Goal: Check status: Check status

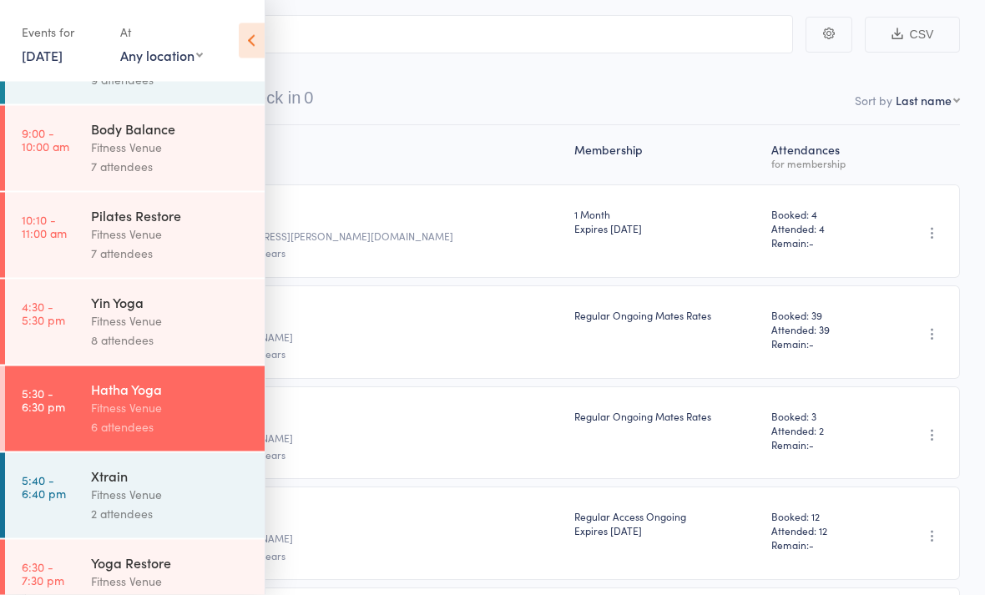
scroll to position [92, 0]
click at [177, 592] on div "Fitness Venue" at bounding box center [170, 582] width 159 height 19
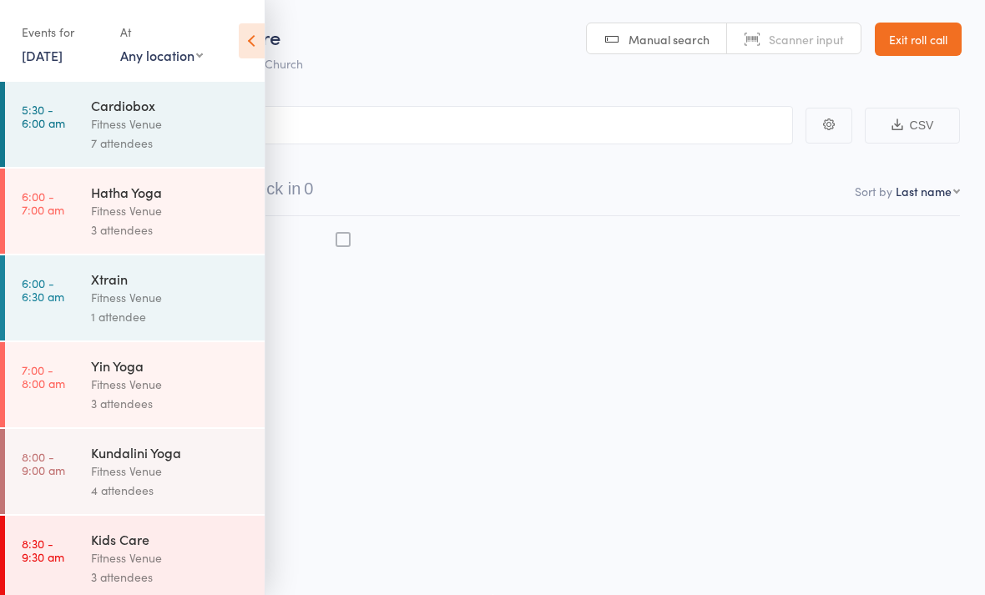
scroll to position [12, 0]
click at [249, 39] on icon at bounding box center [252, 40] width 26 height 35
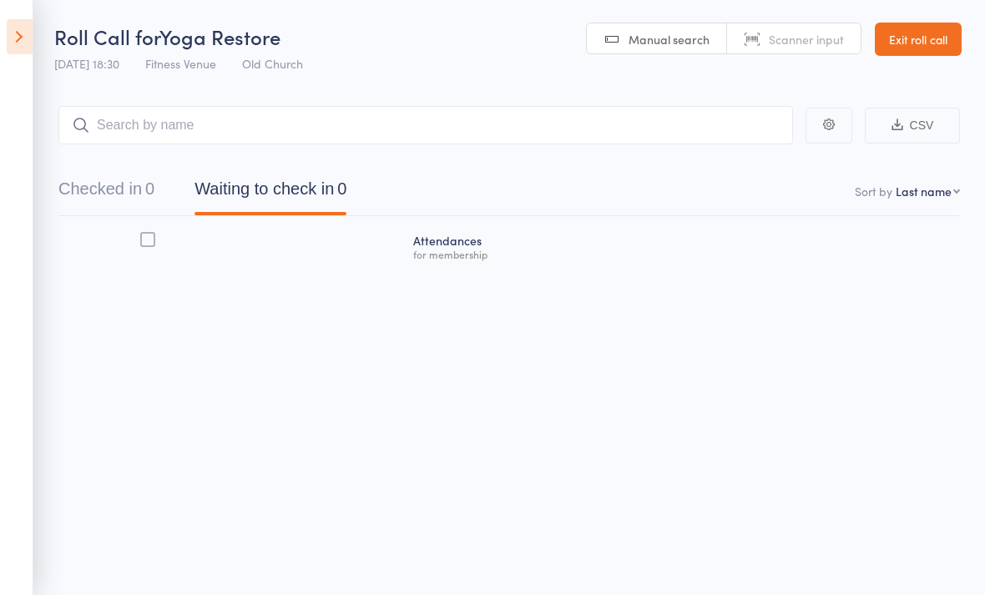
click at [120, 178] on button "Checked in 0" at bounding box center [106, 193] width 96 height 44
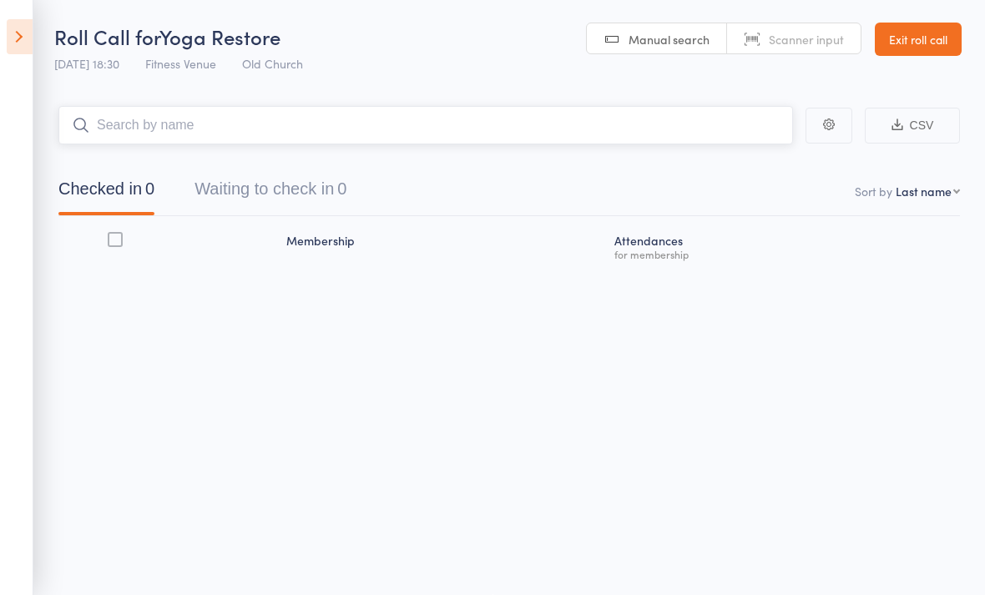
click at [325, 109] on input "search" at bounding box center [425, 125] width 735 height 38
click at [299, 106] on input "search" at bounding box center [425, 125] width 735 height 38
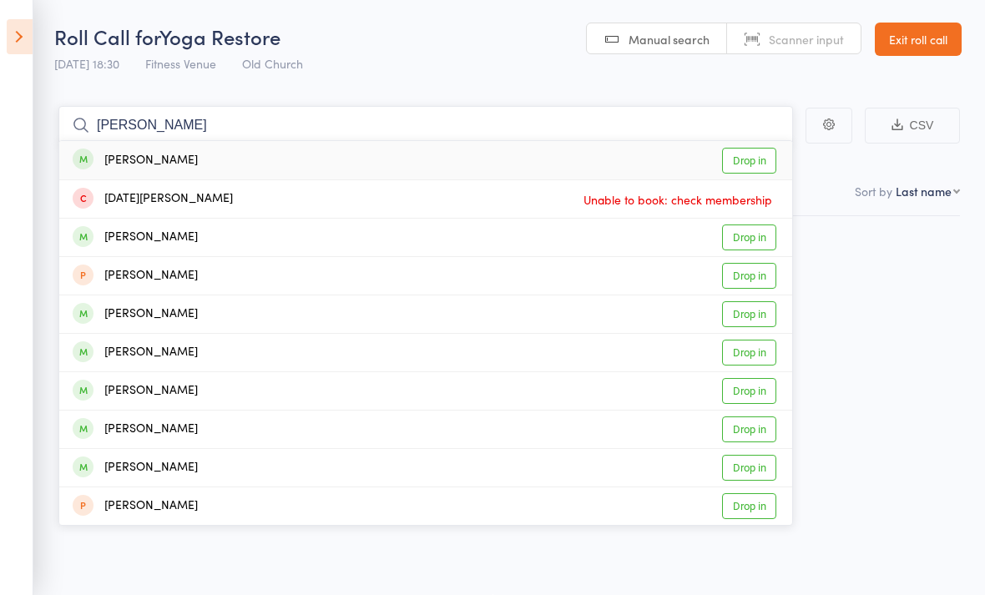
type input "[PERSON_NAME]"
click at [199, 148] on div "[PERSON_NAME] Drop in" at bounding box center [425, 160] width 733 height 38
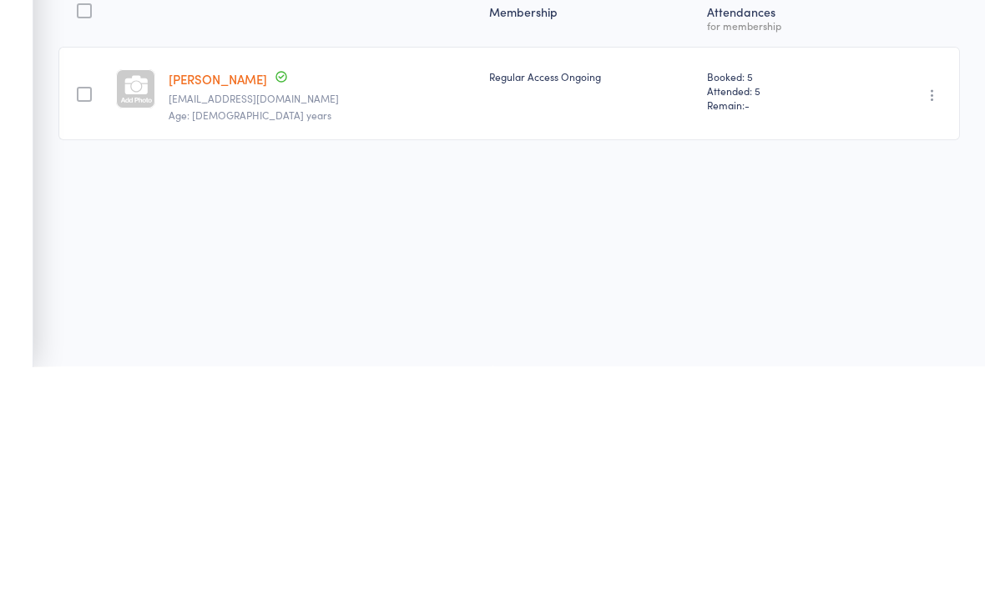
click at [922, 216] on div "Membership Atten­dances for membership [PERSON_NAME] [PERSON_NAME][EMAIL_ADDRES…" at bounding box center [509, 329] width 902 height 227
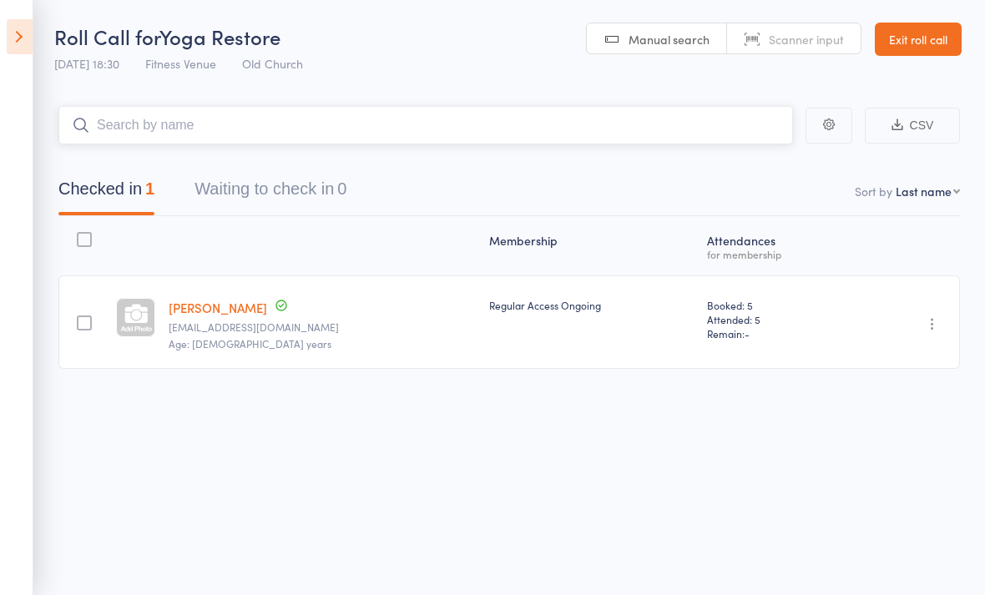
click at [326, 119] on input "search" at bounding box center [425, 125] width 735 height 38
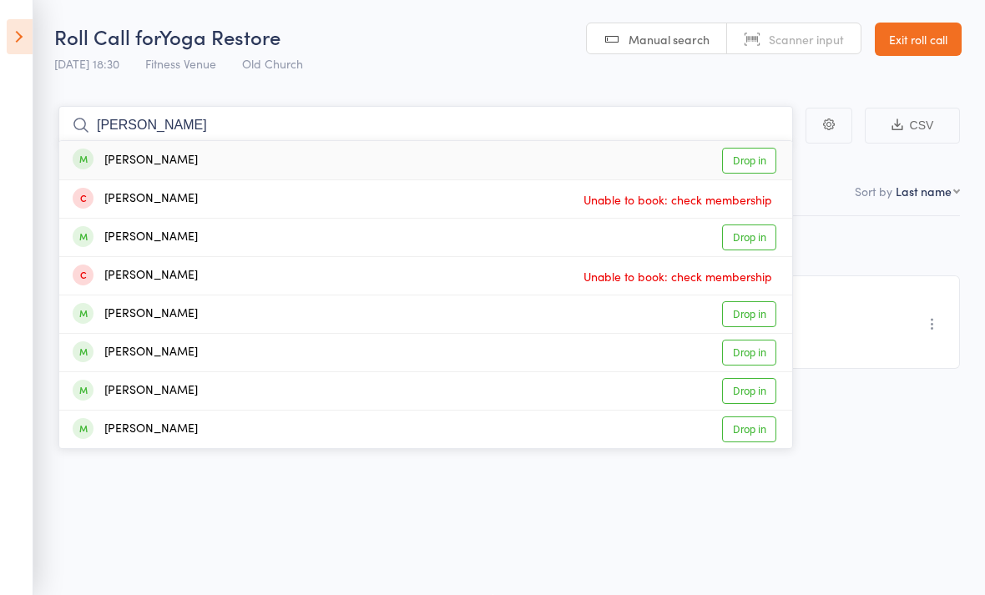
type input "[PERSON_NAME]"
click at [220, 144] on div "[PERSON_NAME] Drop in" at bounding box center [425, 160] width 733 height 38
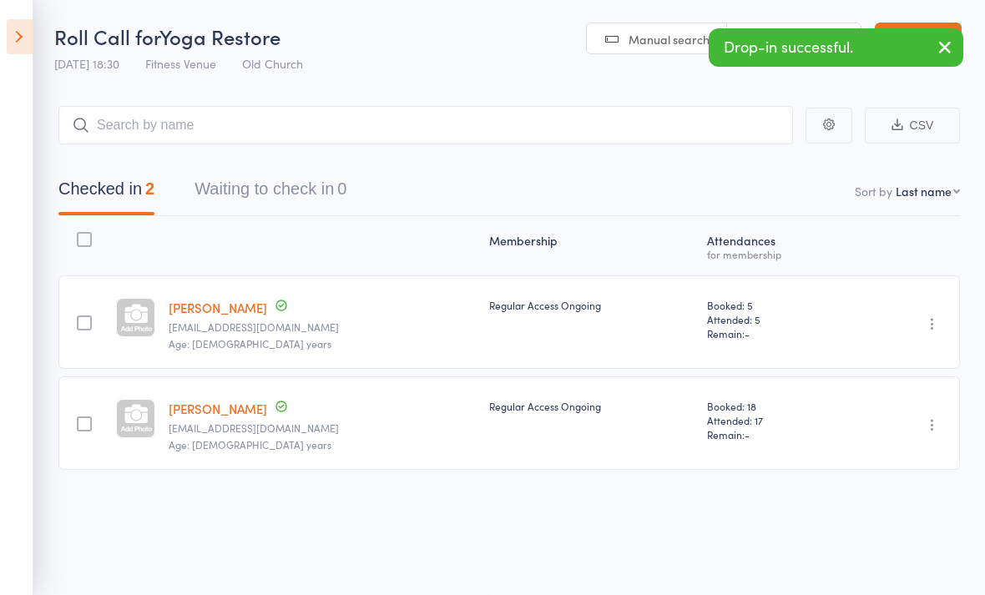
click at [463, 37] on header "Roll Call for Yoga Restore [DATE] 18:30 Fitness Venue Old Church Manual search …" at bounding box center [492, 40] width 985 height 82
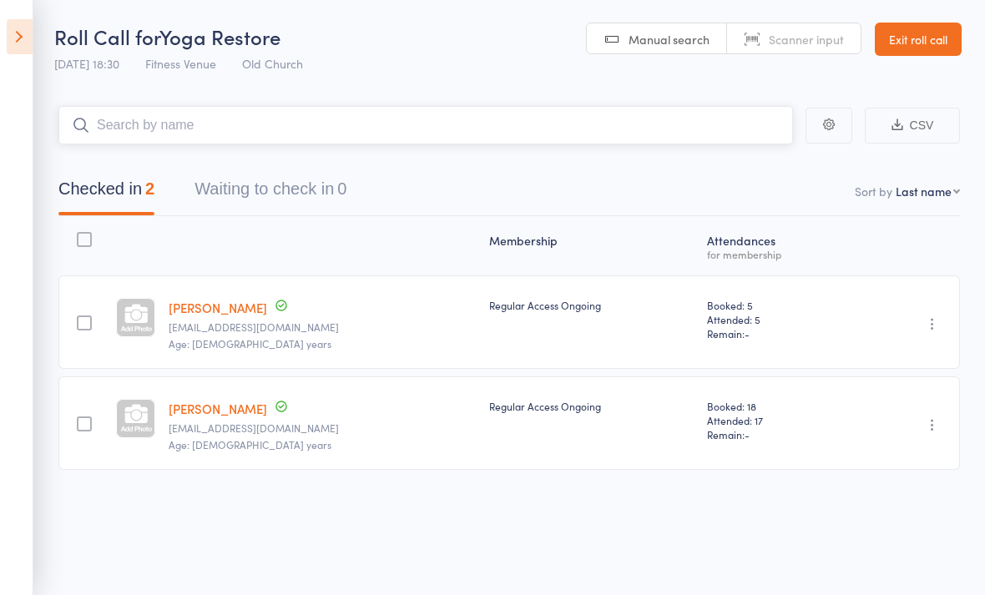
click at [470, 118] on input "search" at bounding box center [425, 125] width 735 height 38
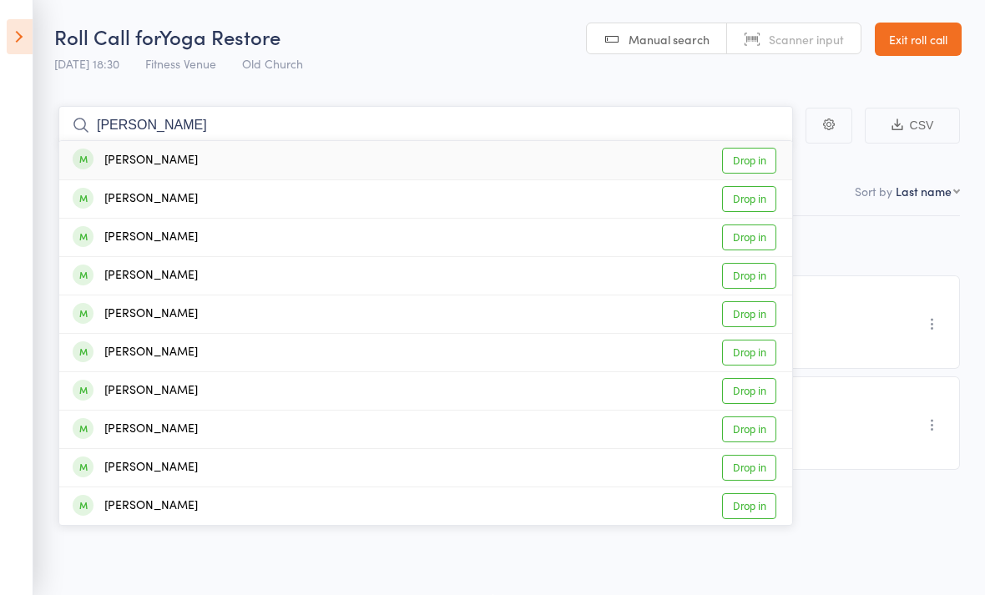
type input "[PERSON_NAME]"
click at [201, 180] on div "[PERSON_NAME] Drop in" at bounding box center [425, 199] width 733 height 38
